Goal: Navigation & Orientation: Find specific page/section

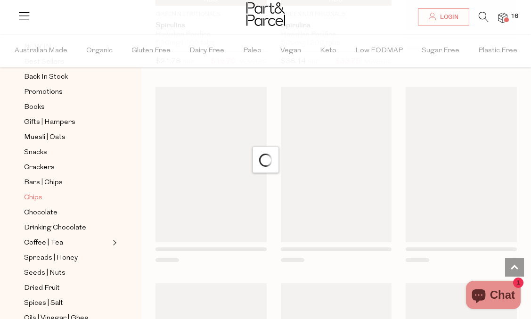
scroll to position [94, 0]
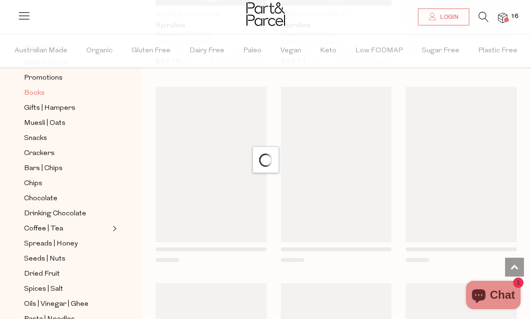
click at [39, 89] on span "Books" at bounding box center [34, 93] width 21 height 11
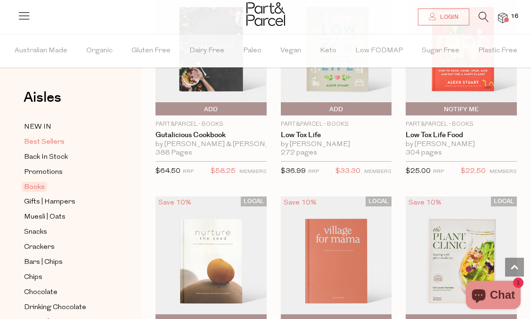
scroll to position [330, 0]
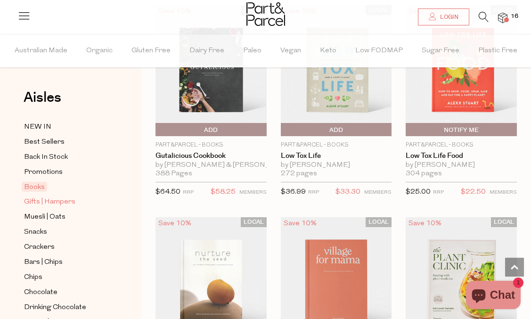
click at [44, 203] on span "Gifts | Hampers" at bounding box center [49, 201] width 51 height 11
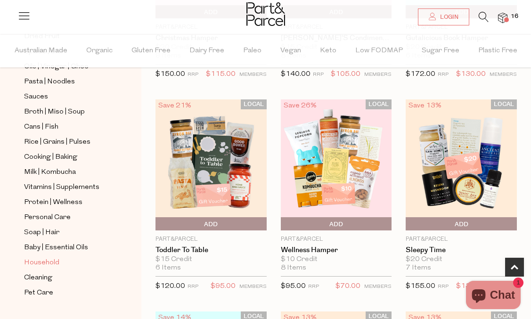
scroll to position [336, 0]
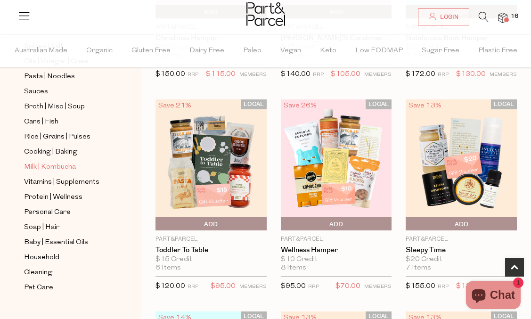
drag, startPoint x: 56, startPoint y: 153, endPoint x: 63, endPoint y: 154, distance: 7.7
click at [56, 162] on span "Milk | Kombucha" at bounding box center [50, 167] width 52 height 11
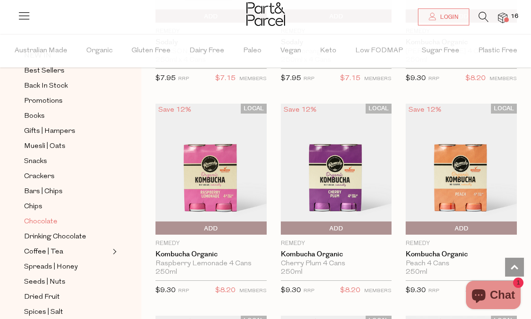
scroll to position [94, 0]
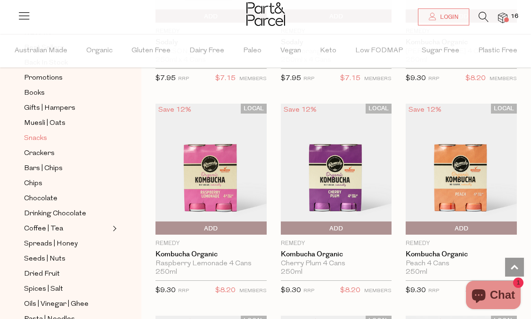
drag, startPoint x: 28, startPoint y: 134, endPoint x: 43, endPoint y: 137, distance: 14.8
click at [28, 135] on span "Snacks" at bounding box center [35, 138] width 23 height 11
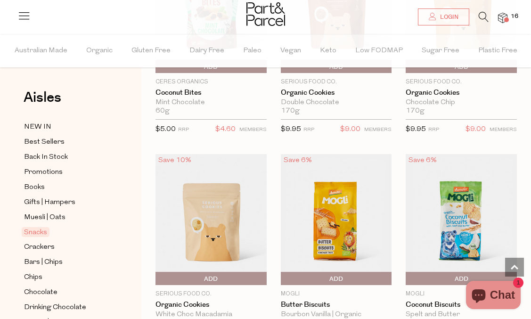
scroll to position [2373, 0]
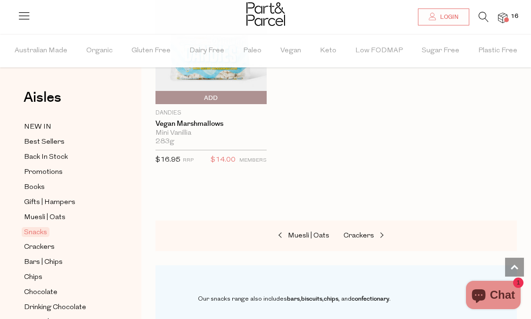
scroll to position [4878, 0]
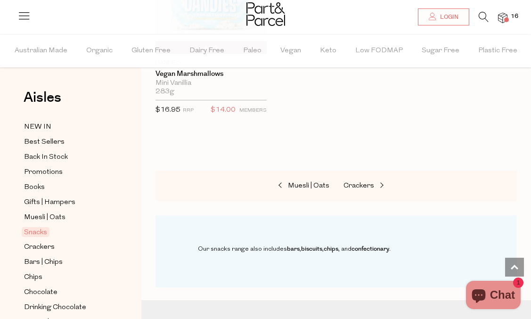
click at [481, 15] on icon at bounding box center [484, 17] width 10 height 10
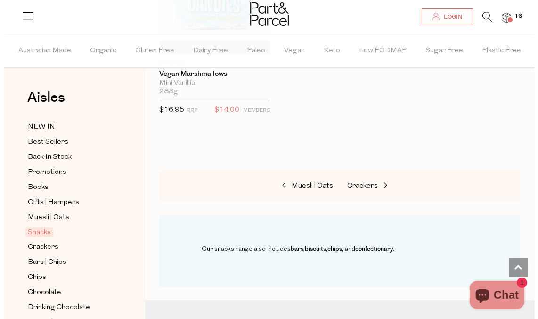
scroll to position [4940, 0]
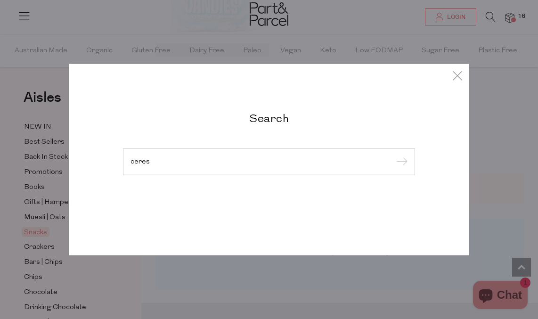
type input "ceres"
click at [393, 155] on input "submit" at bounding box center [400, 162] width 14 height 14
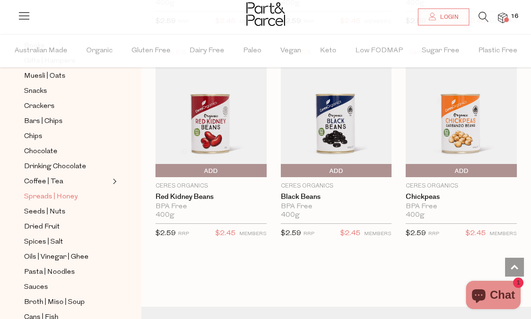
scroll to position [235, 0]
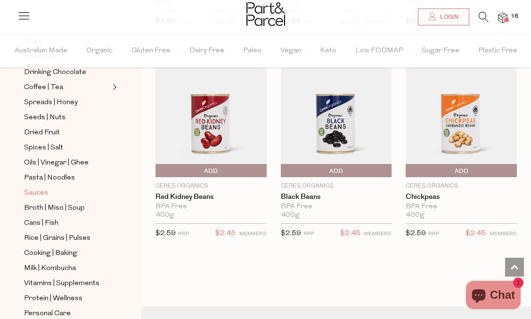
click at [41, 187] on span "Sauces" at bounding box center [36, 192] width 24 height 11
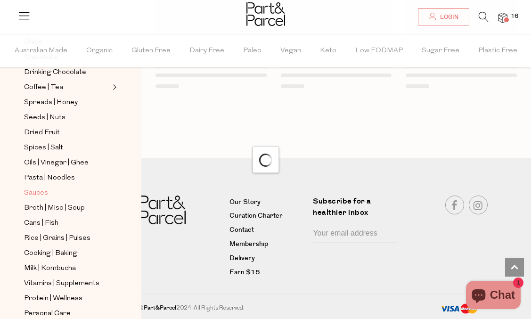
scroll to position [979, 0]
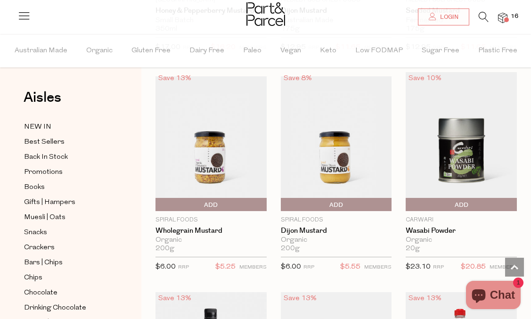
scroll to position [3088, 0]
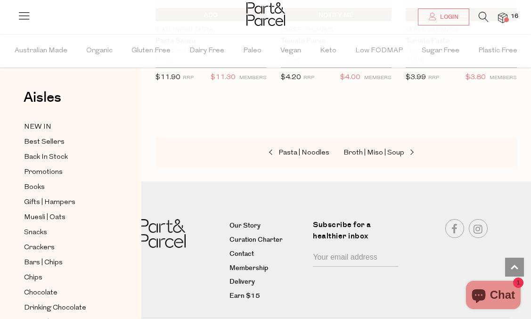
scroll to position [4720, 0]
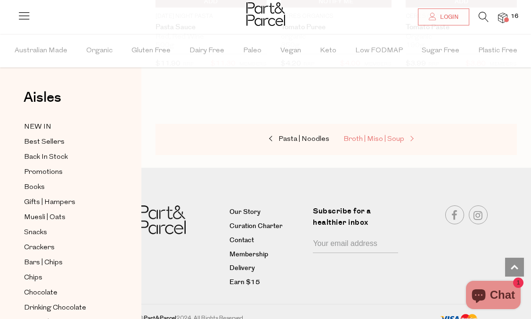
click at [390, 136] on span "Broth | Miso | Soup" at bounding box center [373, 139] width 61 height 7
